Goal: Task Accomplishment & Management: Manage account settings

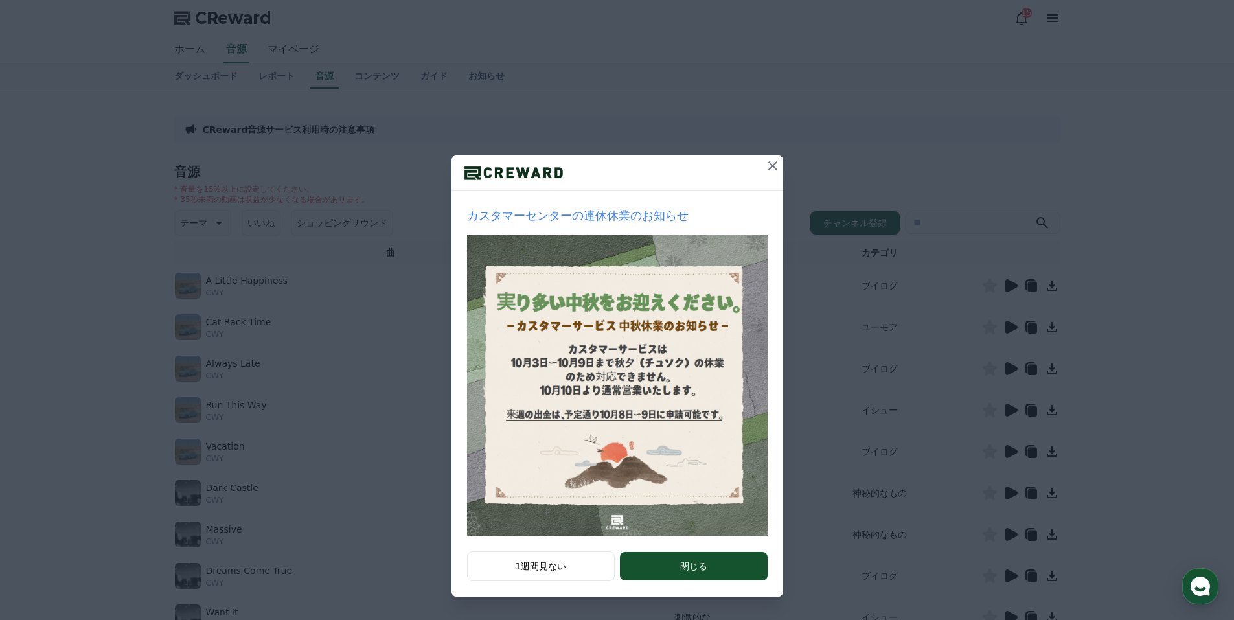
click at [781, 167] on button at bounding box center [773, 166] width 21 height 21
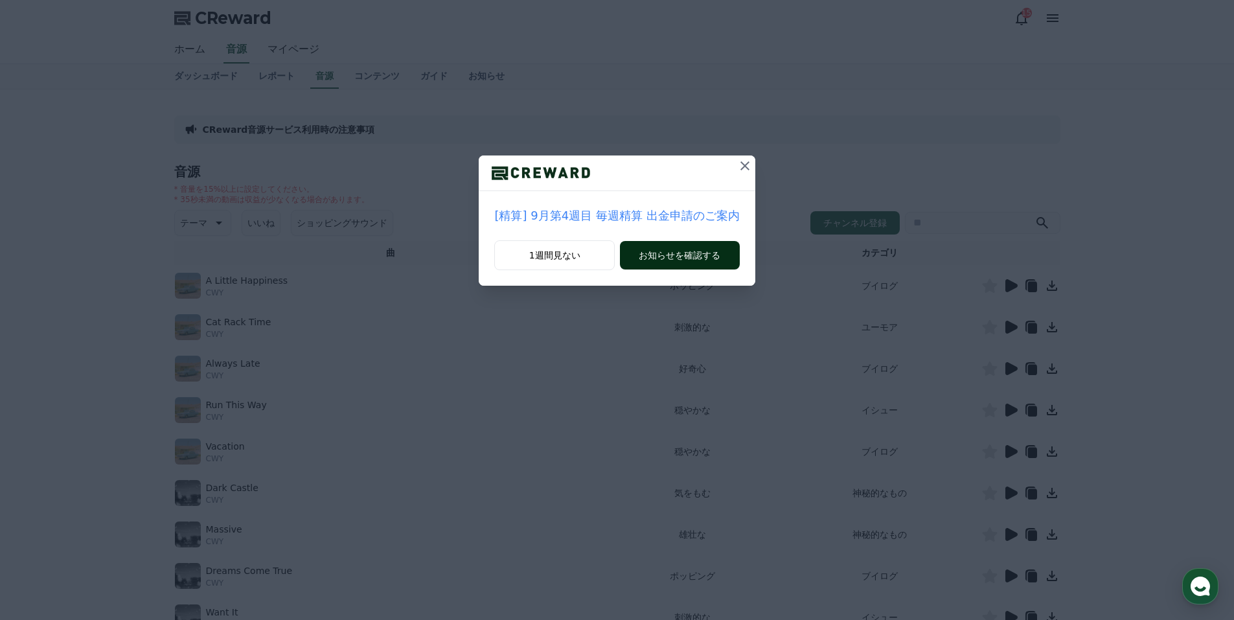
click at [664, 250] on button "お知らせを確認する" at bounding box center [679, 255] width 119 height 29
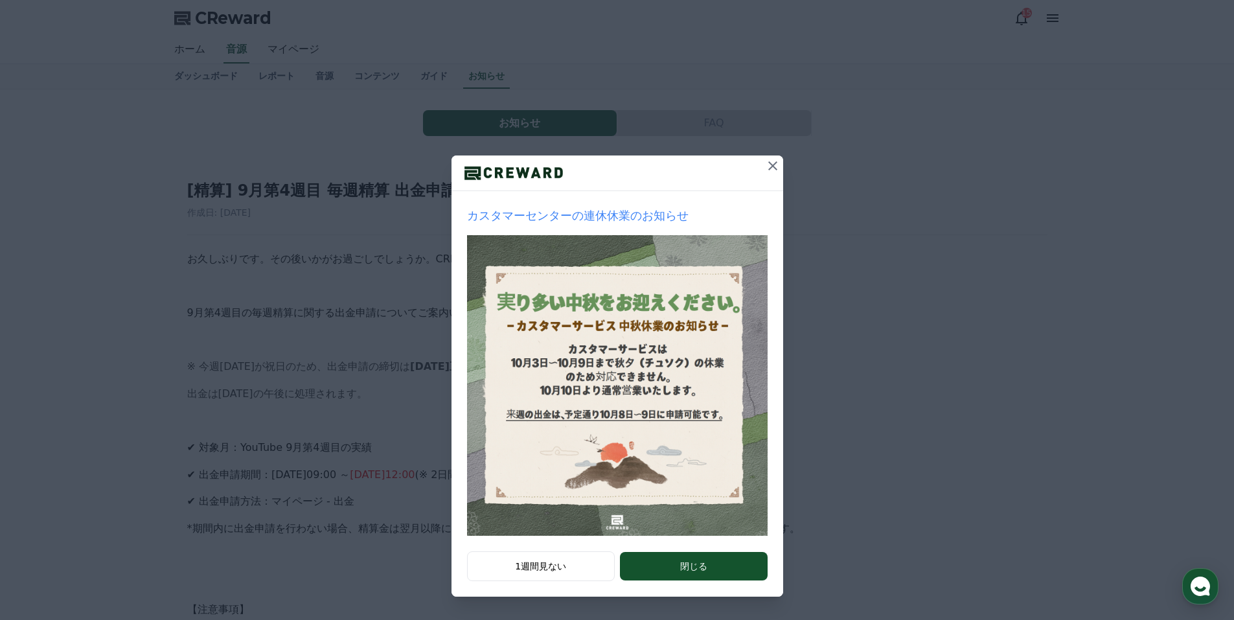
click at [780, 167] on icon at bounding box center [773, 166] width 16 height 16
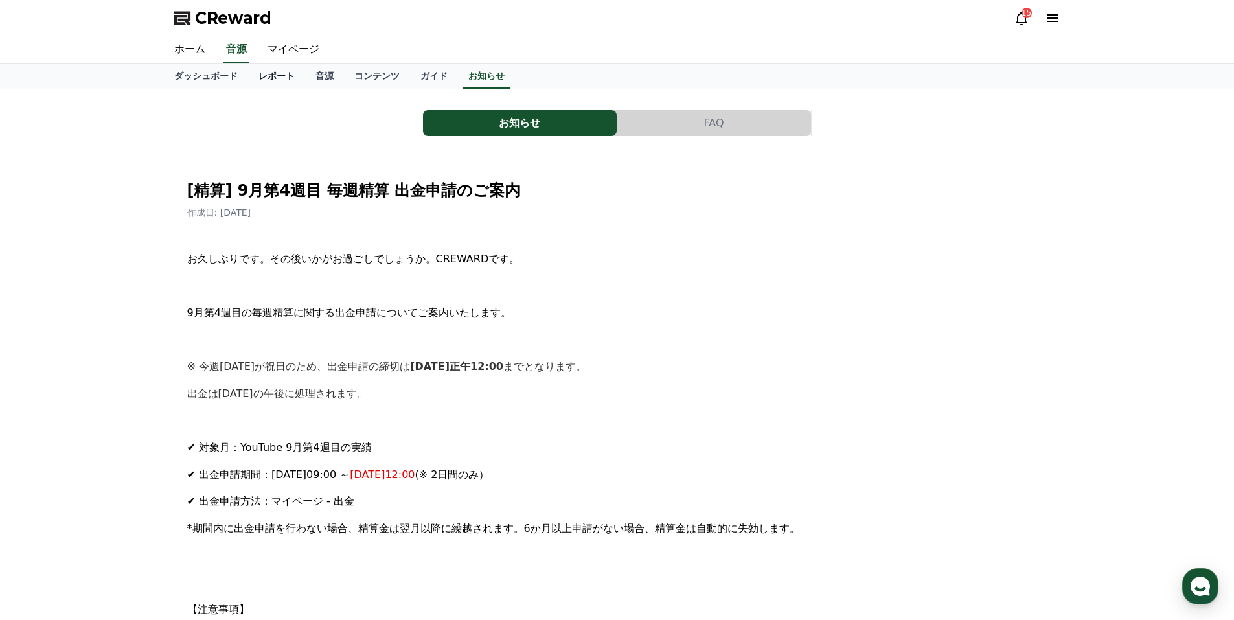
click at [251, 78] on link "レポート" at bounding box center [276, 76] width 57 height 25
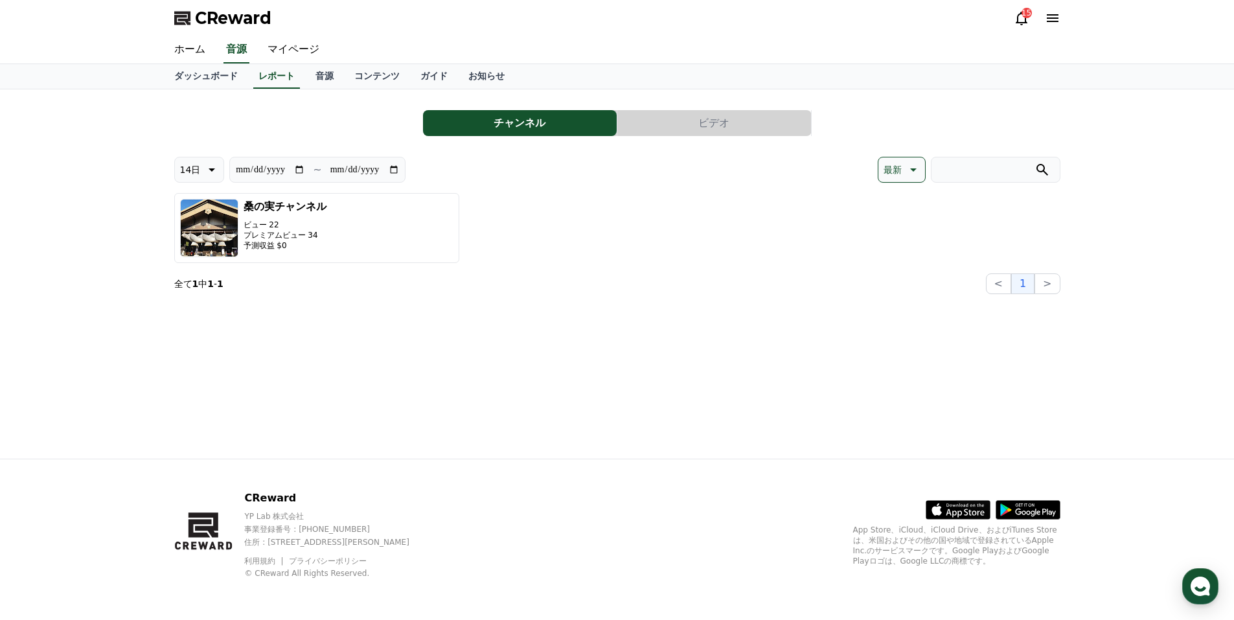
click at [711, 124] on button "ビデオ" at bounding box center [715, 123] width 194 height 26
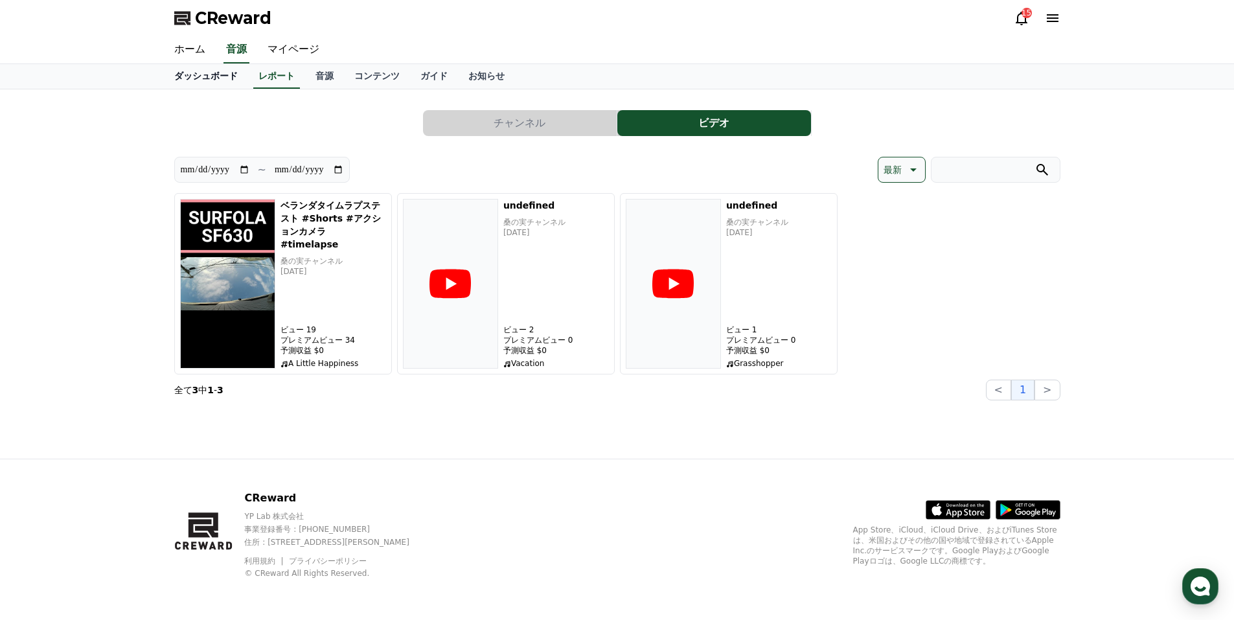
click at [190, 73] on link "ダッシュボード" at bounding box center [206, 76] width 84 height 25
